Goal: Task Accomplishment & Management: Manage account settings

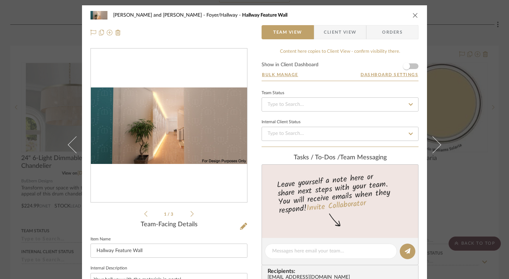
click at [412, 66] on form "Show in Client Dashboard Bulk Manage Dashboard Settings" at bounding box center [340, 71] width 157 height 18
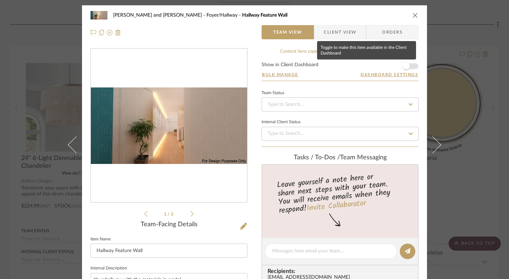
click at [406, 68] on span "button" at bounding box center [406, 66] width 7 height 7
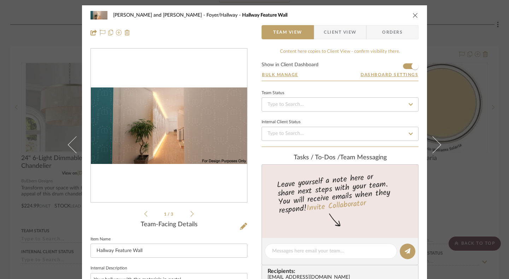
click at [414, 14] on icon "close" at bounding box center [416, 15] width 6 height 6
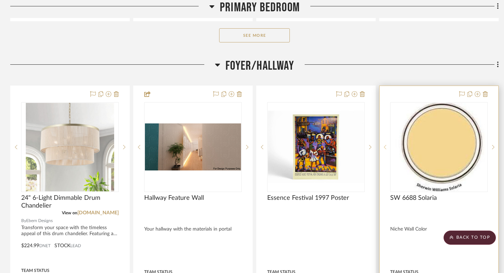
scroll to position [877, 0]
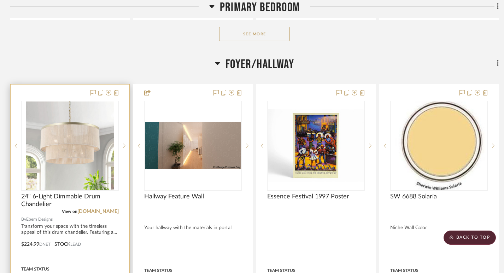
click at [117, 117] on div "0" at bounding box center [70, 145] width 97 height 89
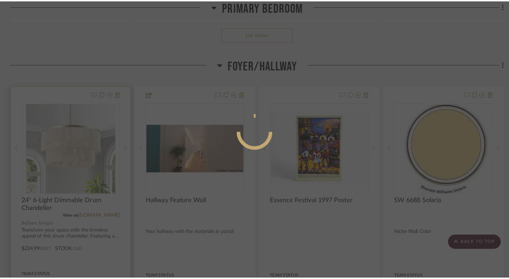
scroll to position [0, 0]
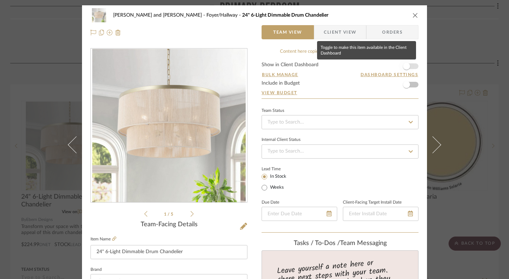
click at [409, 65] on span "button" at bounding box center [407, 66] width 16 height 16
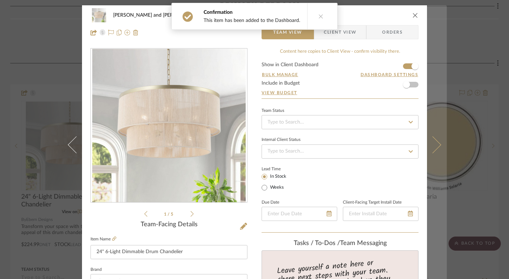
click at [433, 147] on icon at bounding box center [432, 144] width 17 height 17
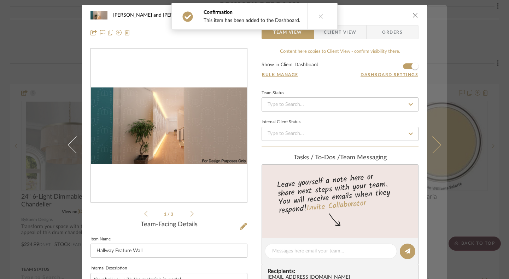
click at [435, 146] on icon at bounding box center [432, 144] width 17 height 17
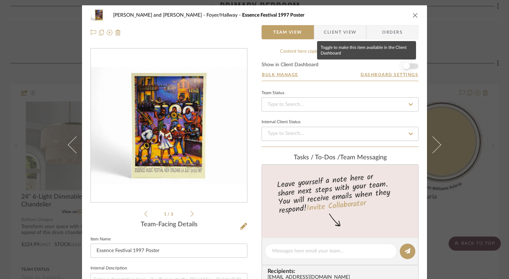
click at [407, 65] on span "button" at bounding box center [406, 66] width 7 height 7
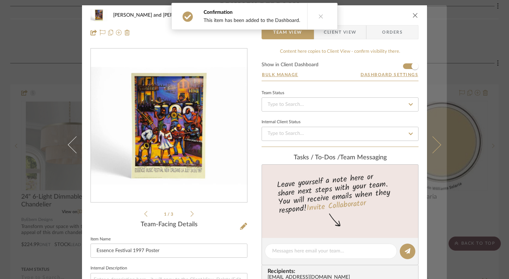
click at [434, 140] on icon at bounding box center [432, 144] width 17 height 17
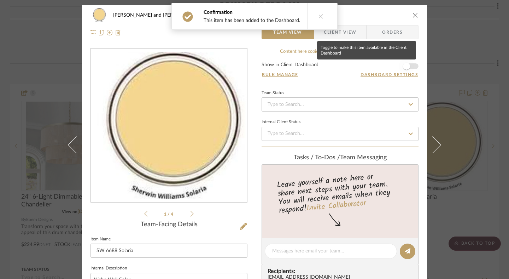
click at [408, 65] on span "button" at bounding box center [407, 66] width 16 height 16
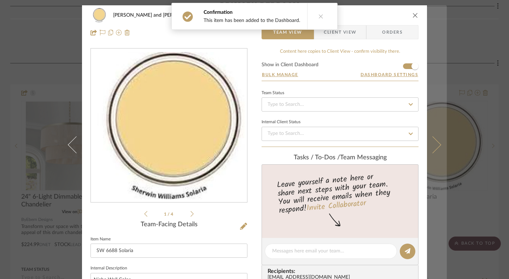
click at [431, 137] on icon at bounding box center [432, 144] width 17 height 17
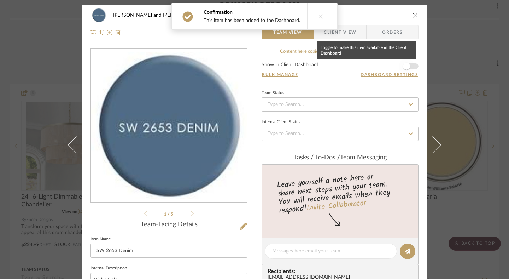
click at [407, 66] on span "button" at bounding box center [406, 66] width 7 height 7
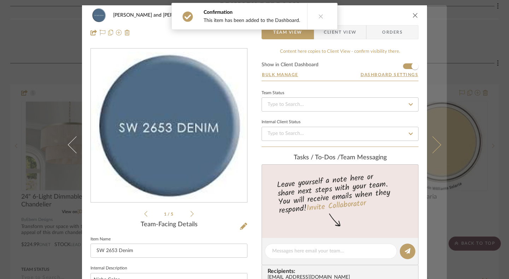
click at [433, 148] on icon at bounding box center [432, 144] width 17 height 17
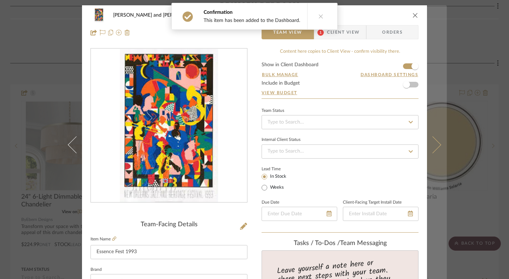
click at [435, 150] on button at bounding box center [437, 144] width 20 height 279
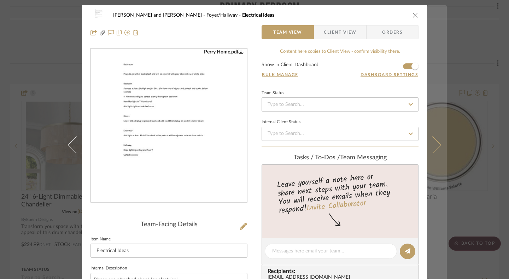
click at [435, 150] on button at bounding box center [437, 144] width 20 height 279
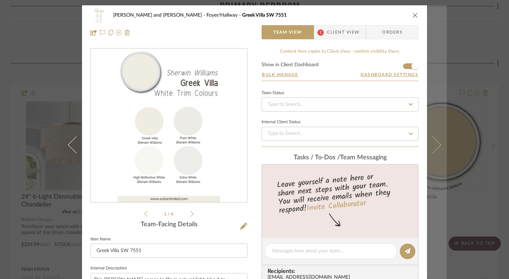
click at [433, 143] on icon at bounding box center [432, 144] width 17 height 17
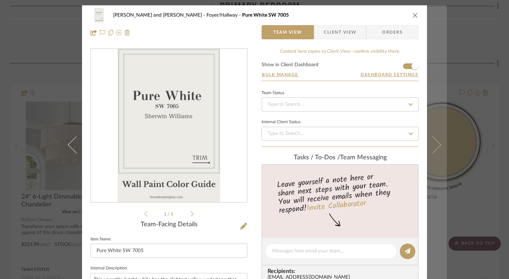
click at [433, 143] on icon at bounding box center [432, 144] width 17 height 17
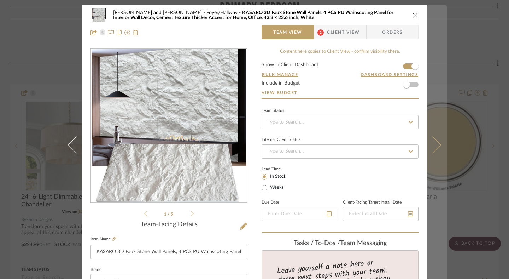
click at [433, 142] on icon at bounding box center [432, 144] width 17 height 17
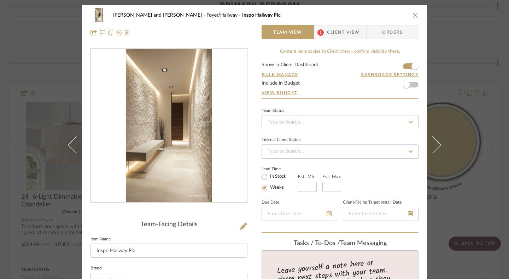
click at [352, 31] on span "Client View" at bounding box center [343, 32] width 33 height 14
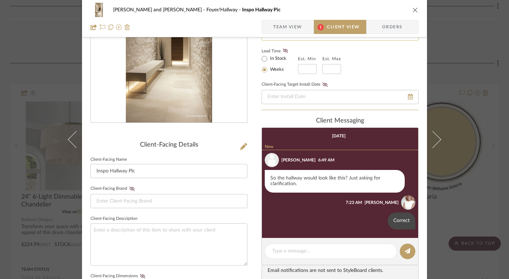
scroll to position [81, 0]
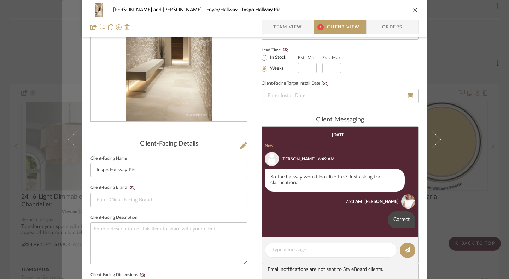
click at [71, 141] on icon at bounding box center [76, 139] width 17 height 17
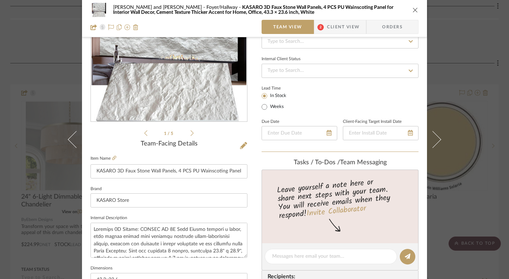
click at [341, 27] on span "Client View" at bounding box center [343, 27] width 33 height 14
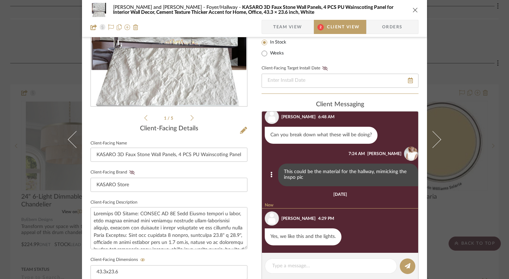
scroll to position [28, 0]
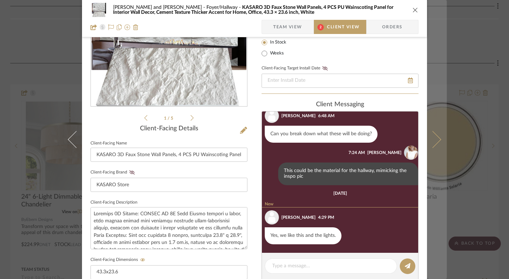
click at [436, 143] on button at bounding box center [437, 139] width 20 height 279
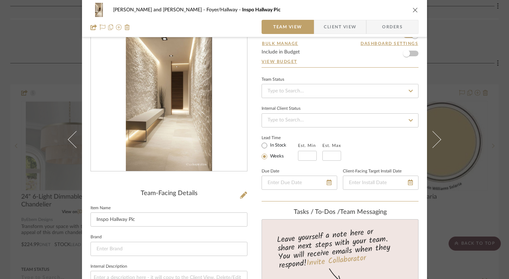
scroll to position [96, 0]
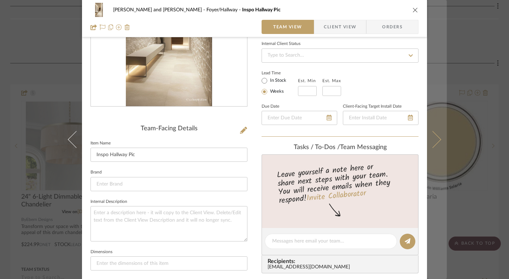
click at [434, 140] on icon at bounding box center [432, 139] width 17 height 17
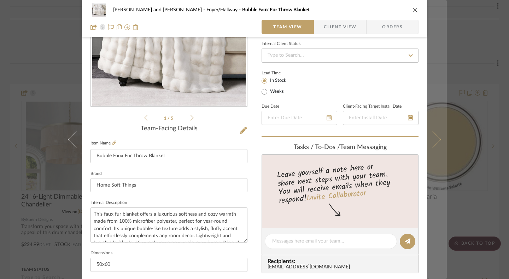
click at [434, 140] on icon at bounding box center [432, 139] width 17 height 17
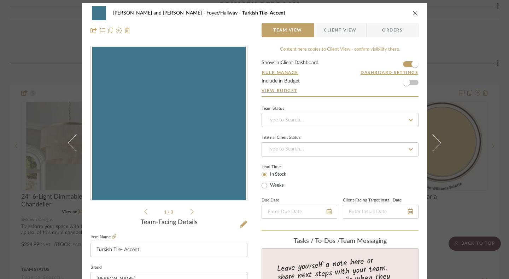
scroll to position [0, 0]
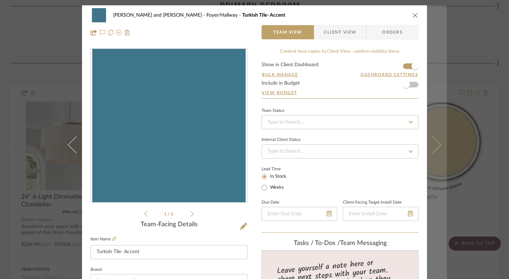
click at [438, 144] on icon at bounding box center [432, 144] width 17 height 17
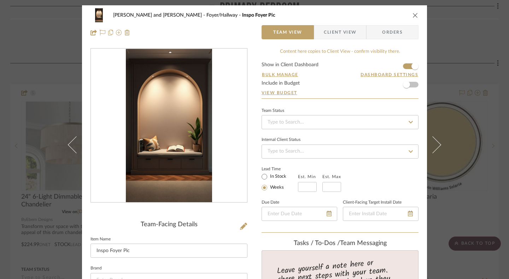
click at [438, 144] on icon at bounding box center [432, 144] width 17 height 17
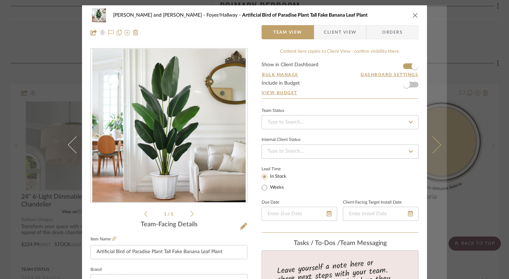
click at [438, 144] on icon at bounding box center [432, 144] width 17 height 17
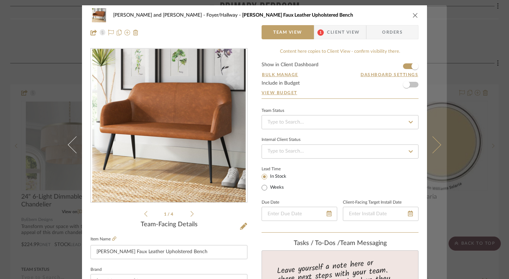
click at [438, 144] on icon at bounding box center [432, 144] width 17 height 17
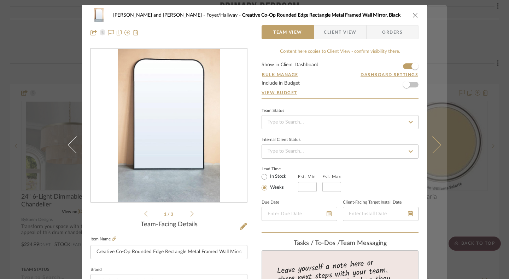
click at [438, 144] on icon at bounding box center [432, 144] width 17 height 17
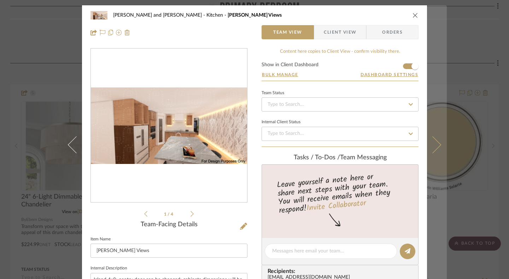
click at [438, 144] on icon at bounding box center [432, 144] width 17 height 17
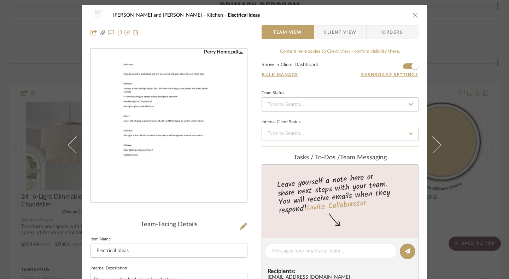
click at [438, 144] on icon at bounding box center [432, 144] width 17 height 17
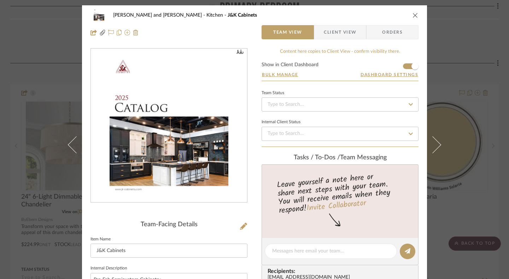
click at [438, 144] on icon at bounding box center [432, 144] width 17 height 17
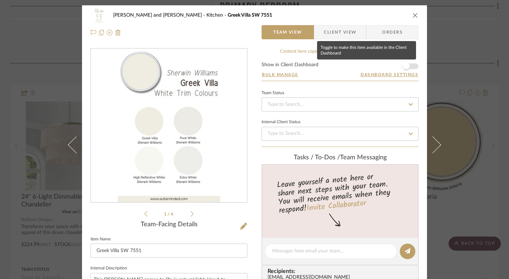
click at [412, 65] on span "button" at bounding box center [407, 66] width 16 height 16
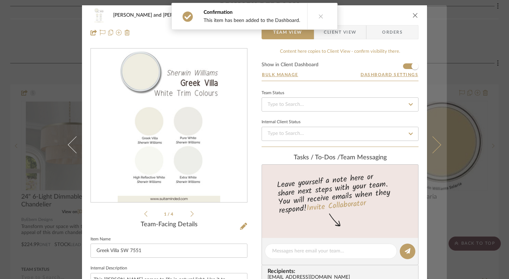
click at [434, 142] on icon at bounding box center [432, 144] width 17 height 17
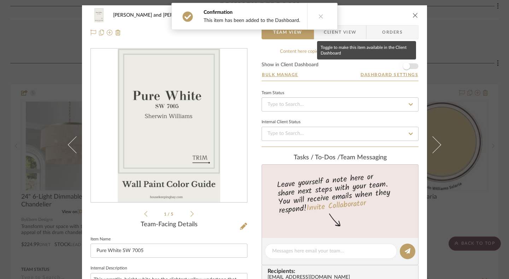
click at [410, 65] on span "button" at bounding box center [407, 66] width 16 height 16
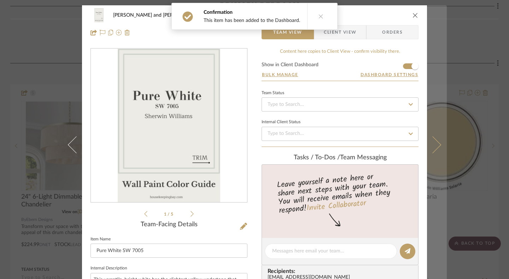
click at [436, 146] on icon at bounding box center [432, 144] width 17 height 17
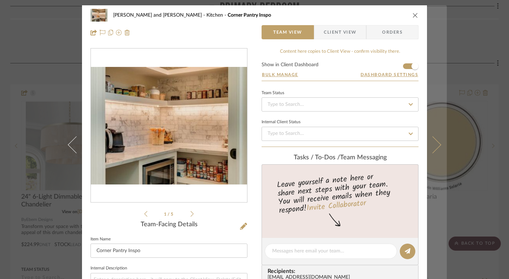
click at [434, 145] on icon at bounding box center [432, 144] width 17 height 17
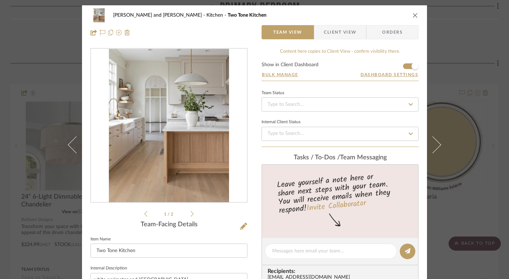
click at [434, 145] on icon at bounding box center [432, 144] width 17 height 17
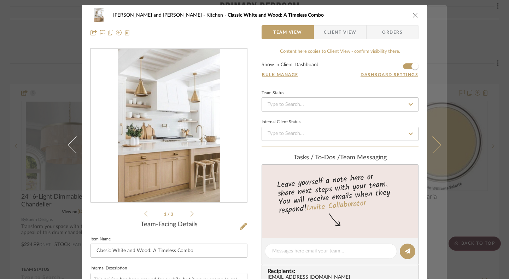
click at [434, 145] on icon at bounding box center [432, 144] width 17 height 17
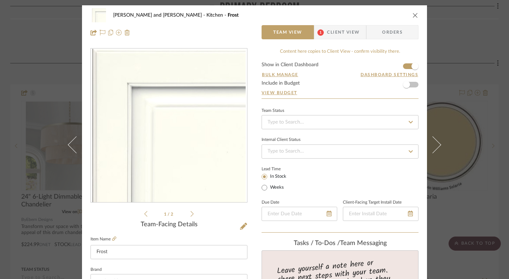
click at [434, 145] on icon at bounding box center [432, 144] width 17 height 17
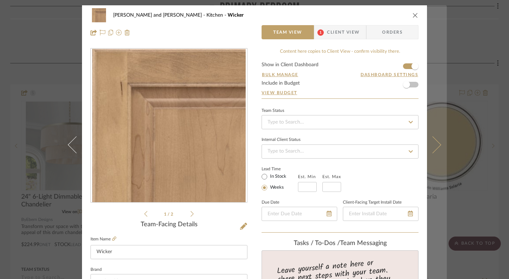
click at [434, 145] on icon at bounding box center [432, 144] width 17 height 17
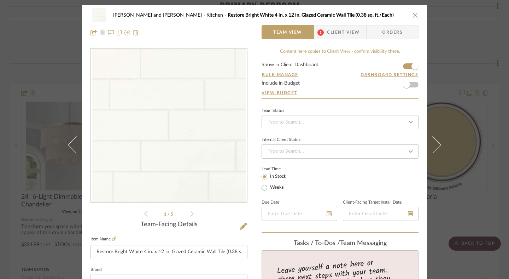
click at [415, 14] on icon "close" at bounding box center [416, 15] width 6 height 6
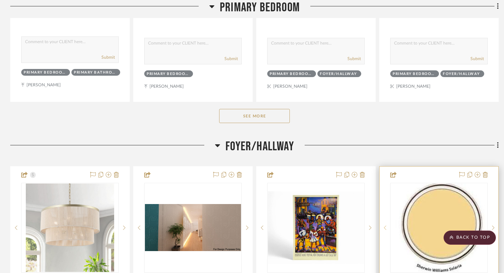
scroll to position [783, 0]
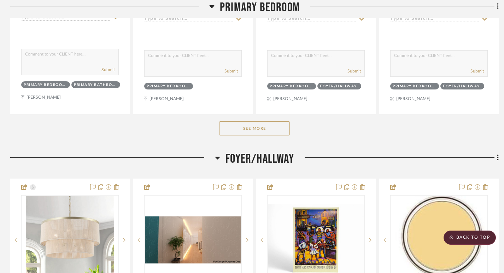
click at [280, 129] on button "See More" at bounding box center [254, 128] width 71 height 14
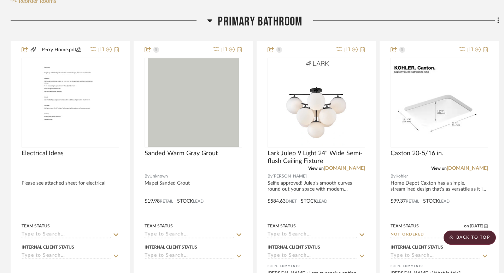
scroll to position [168, 0]
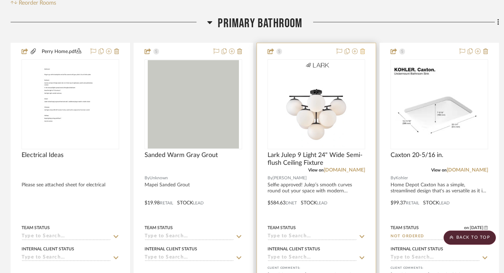
click at [362, 53] on icon at bounding box center [362, 51] width 5 height 6
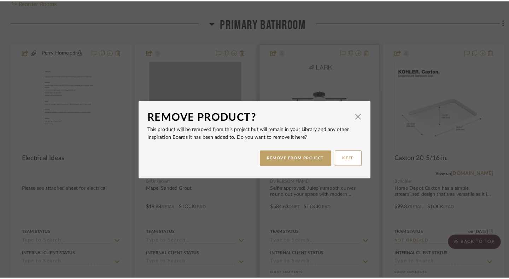
scroll to position [0, 0]
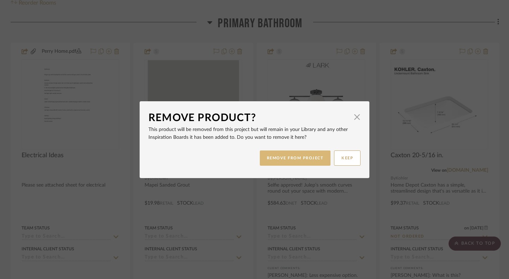
click at [315, 162] on button "REMOVE FROM PROJECT" at bounding box center [295, 157] width 71 height 15
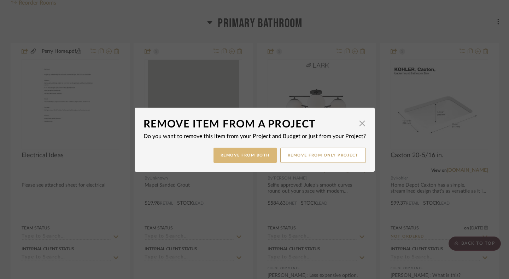
click at [251, 152] on button "Remove from Both" at bounding box center [245, 154] width 63 height 15
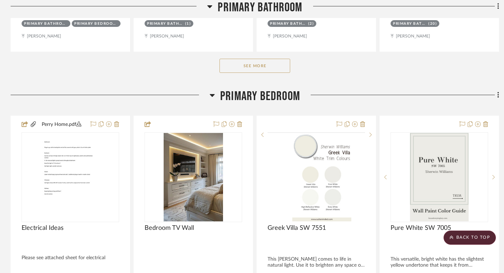
scroll to position [464, 0]
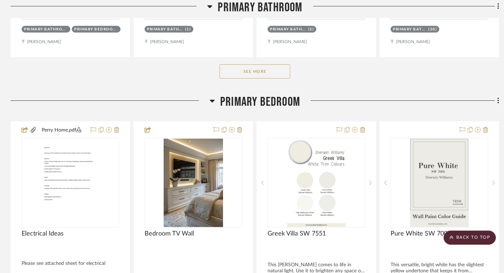
click at [264, 74] on button "See More" at bounding box center [255, 71] width 71 height 14
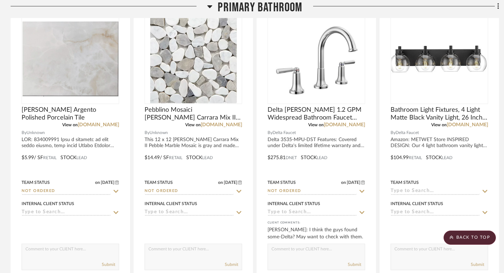
scroll to position [849, 0]
